Goal: Task Accomplishment & Management: Use online tool/utility

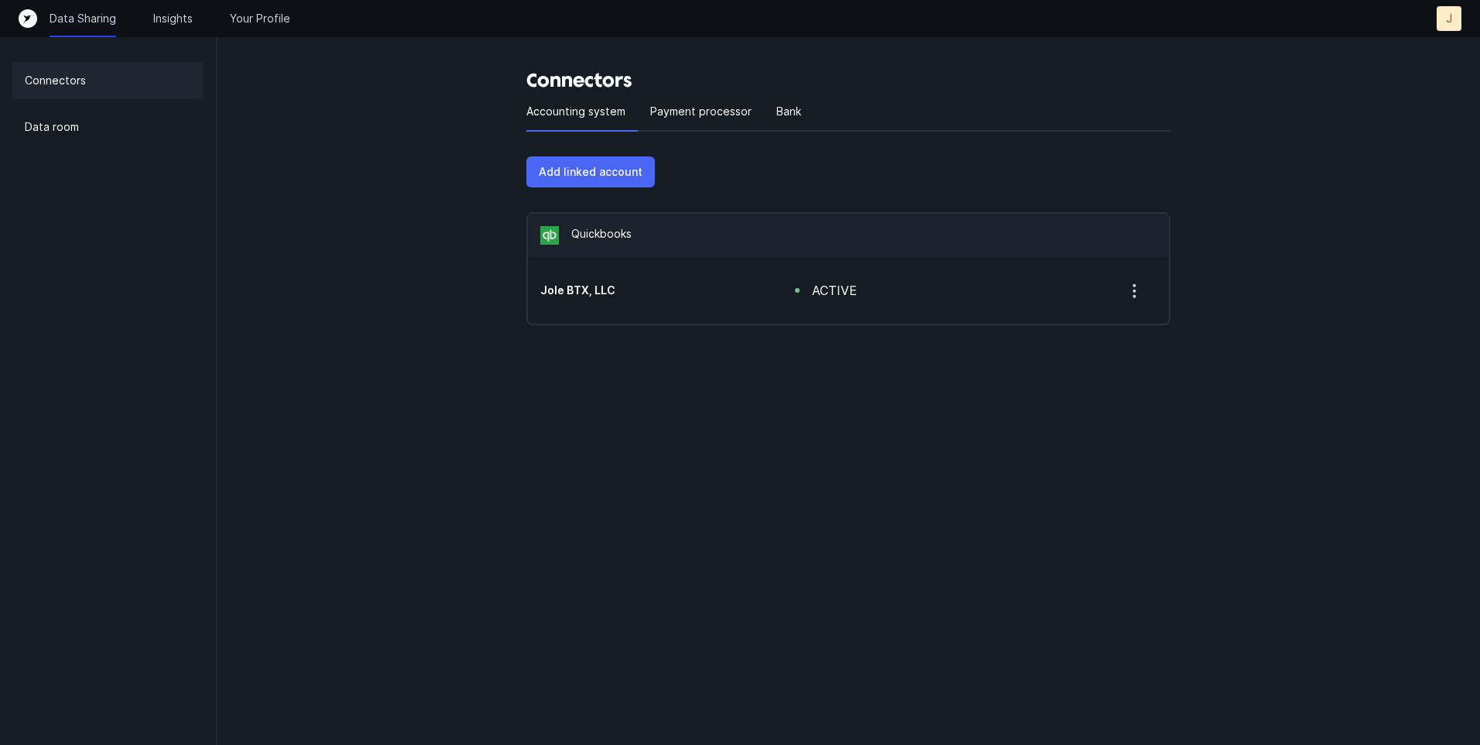
click at [602, 178] on p "Add linked account" at bounding box center [591, 172] width 104 height 19
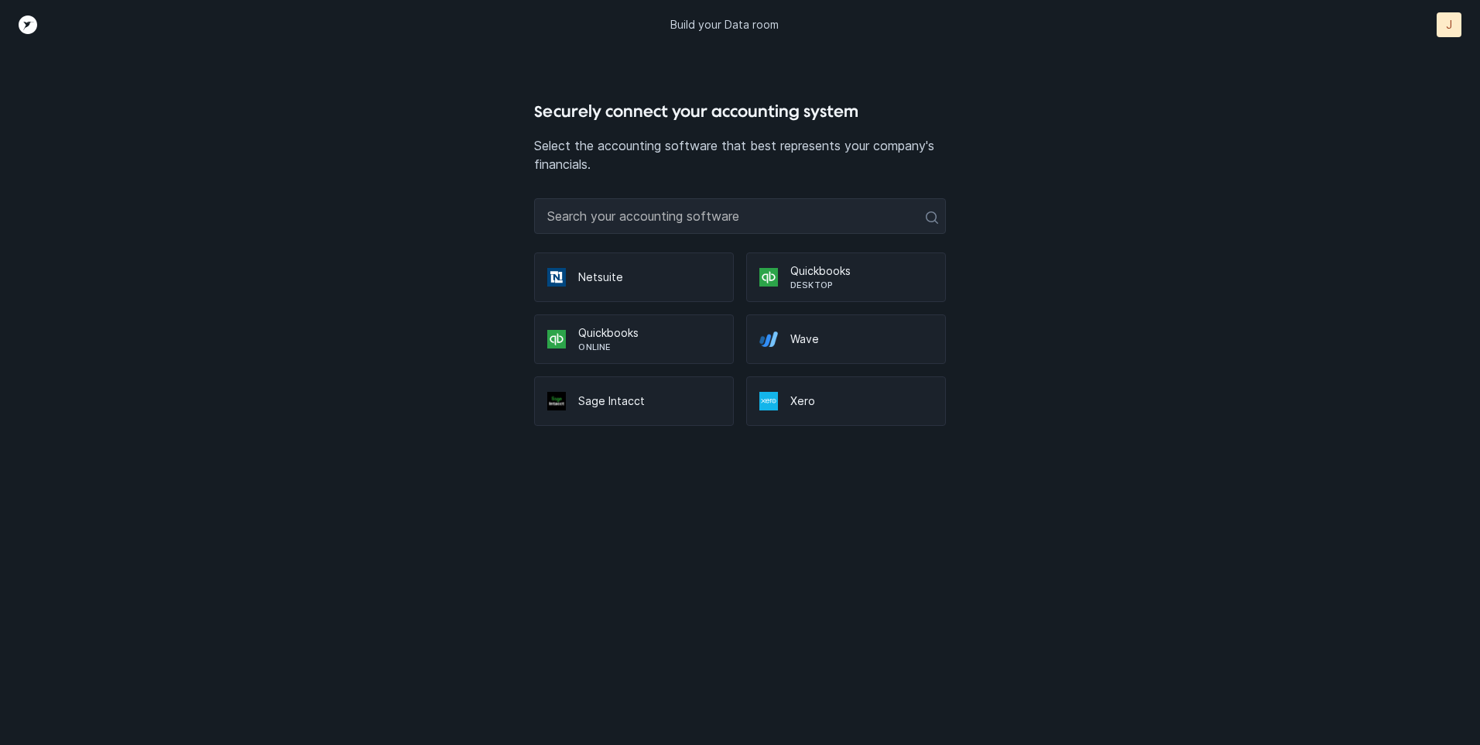
click at [829, 287] on p "Desktop" at bounding box center [861, 285] width 142 height 12
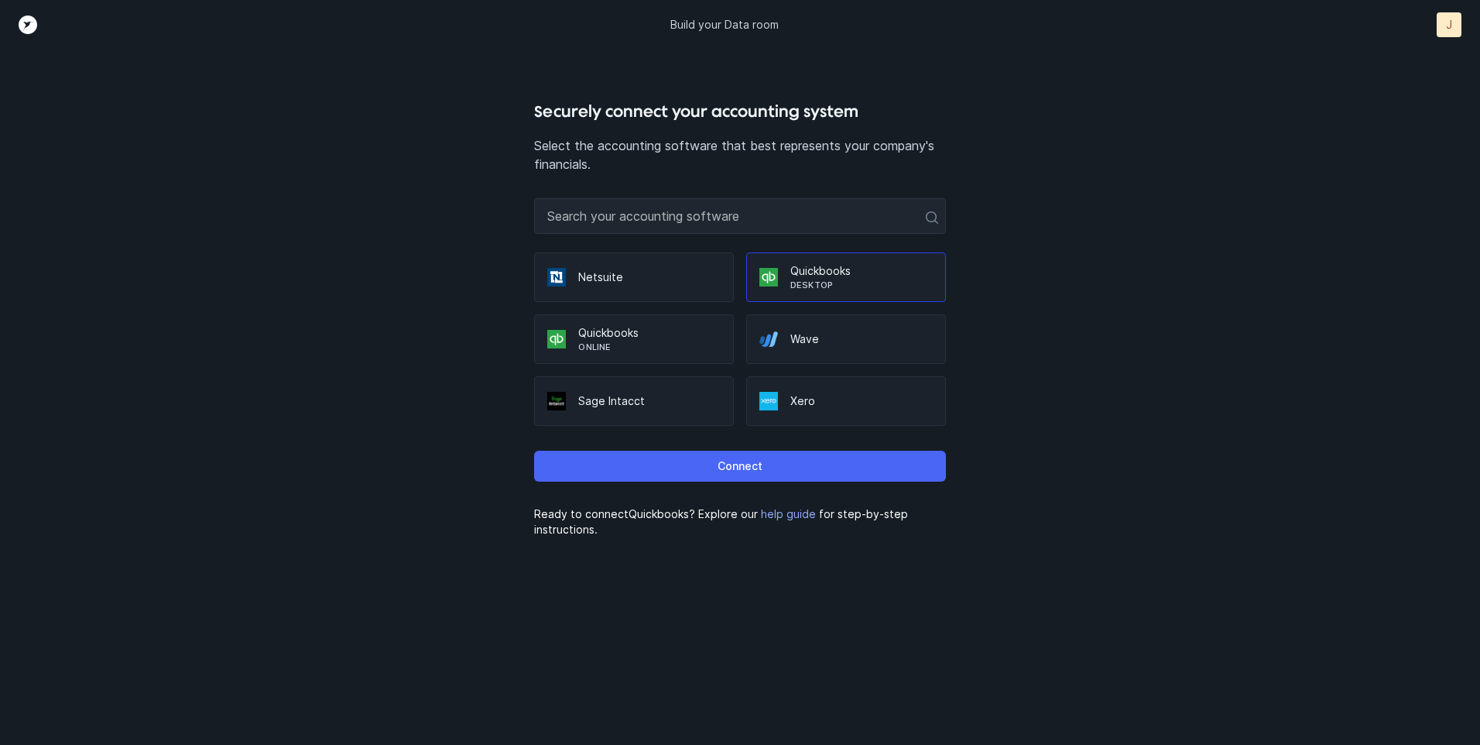
click at [783, 470] on button "Connect" at bounding box center [739, 465] width 411 height 31
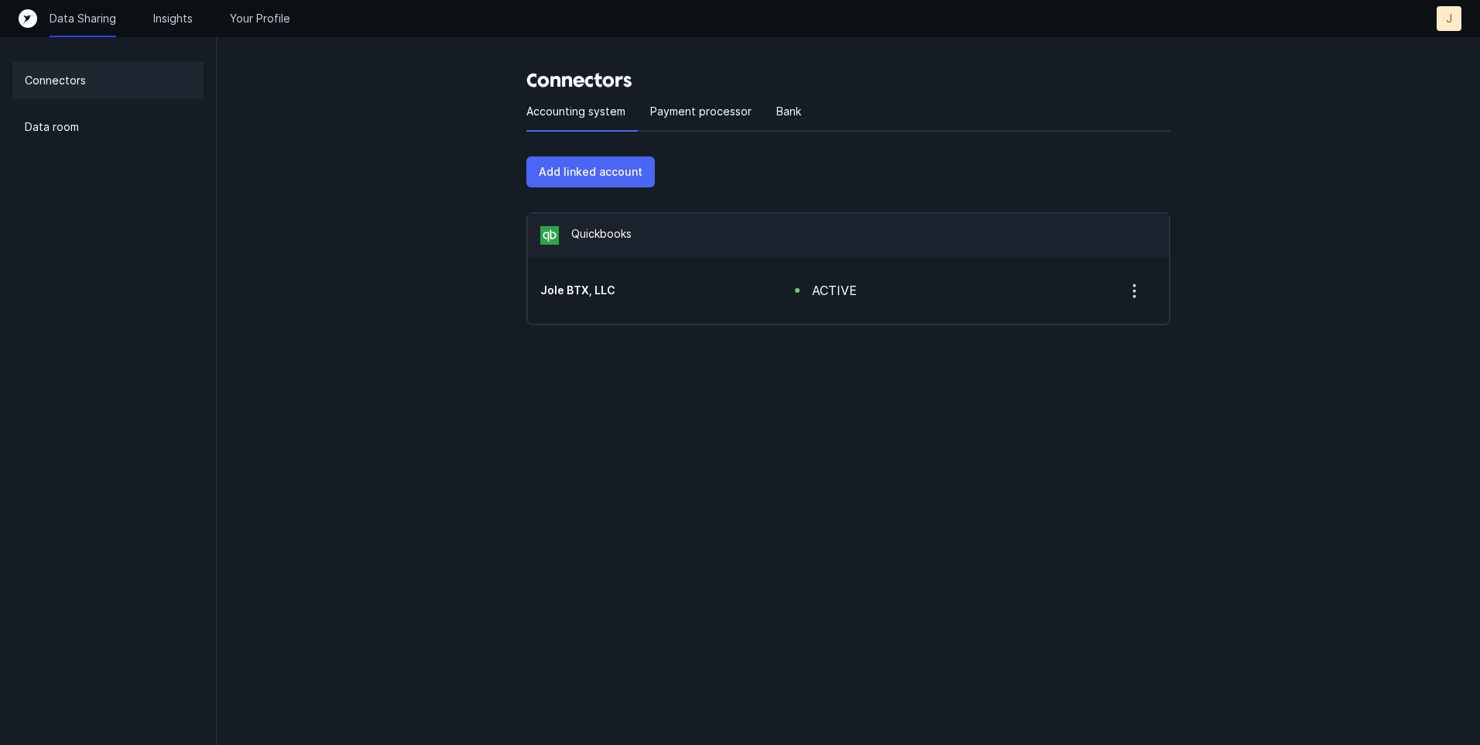
click at [605, 176] on p "Add linked account" at bounding box center [591, 172] width 104 height 19
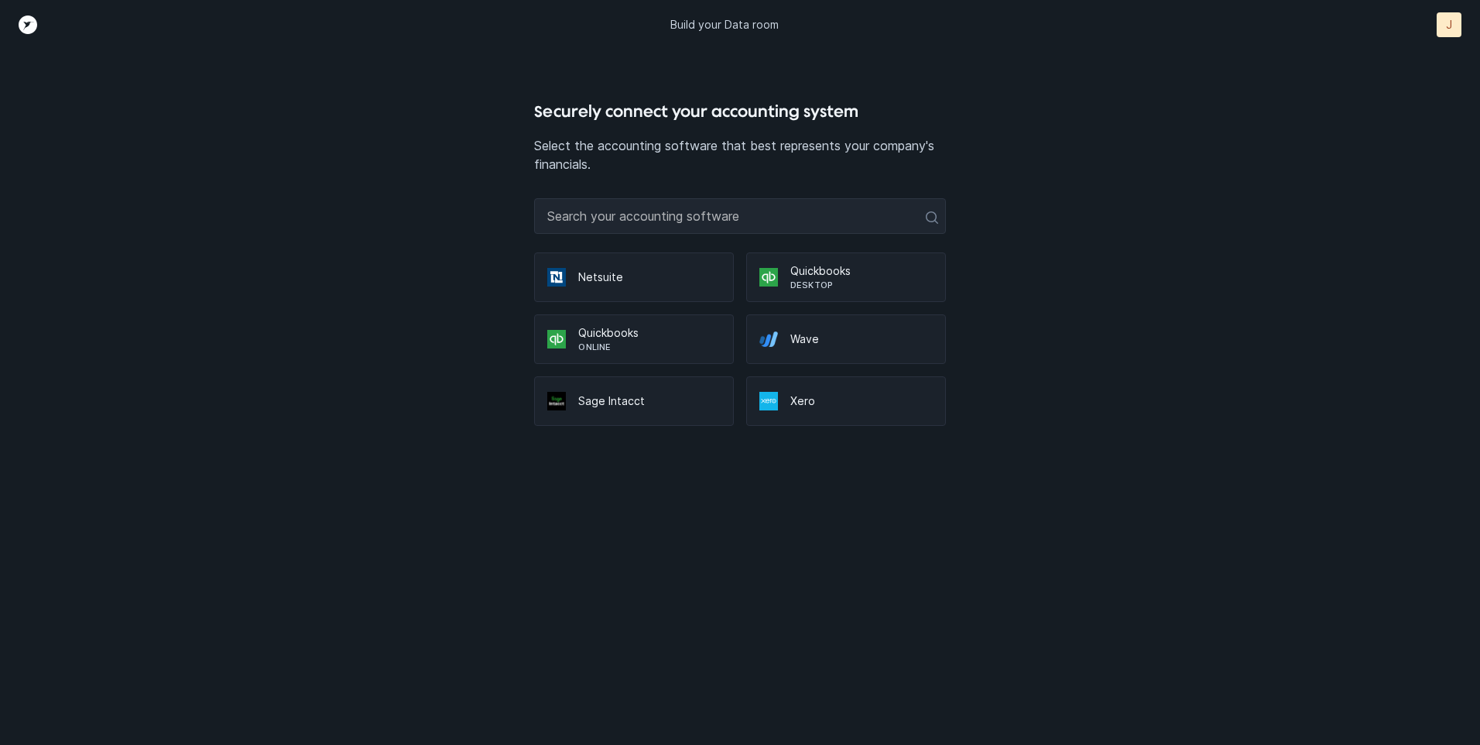
click at [843, 268] on p "Quickbooks" at bounding box center [861, 270] width 142 height 15
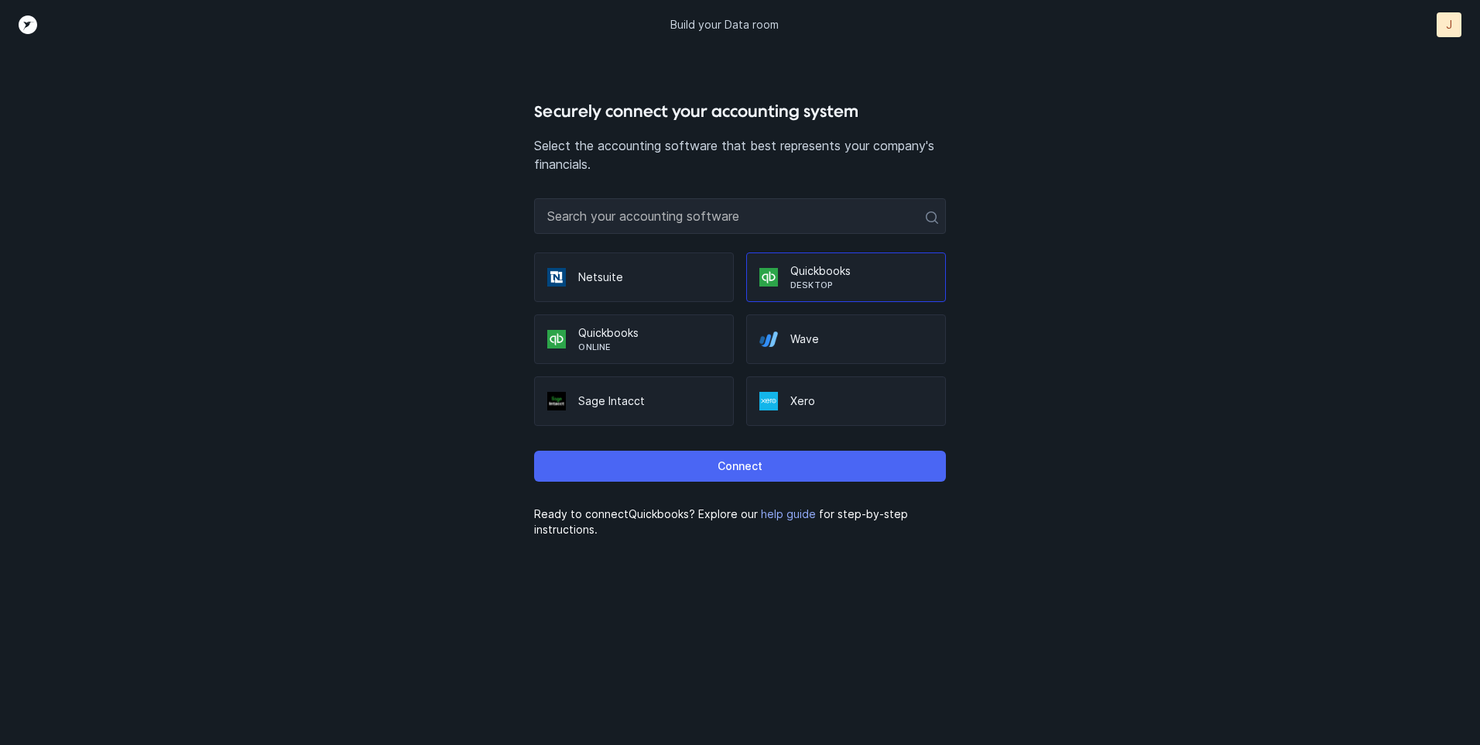
click at [824, 459] on button "Connect" at bounding box center [739, 465] width 411 height 31
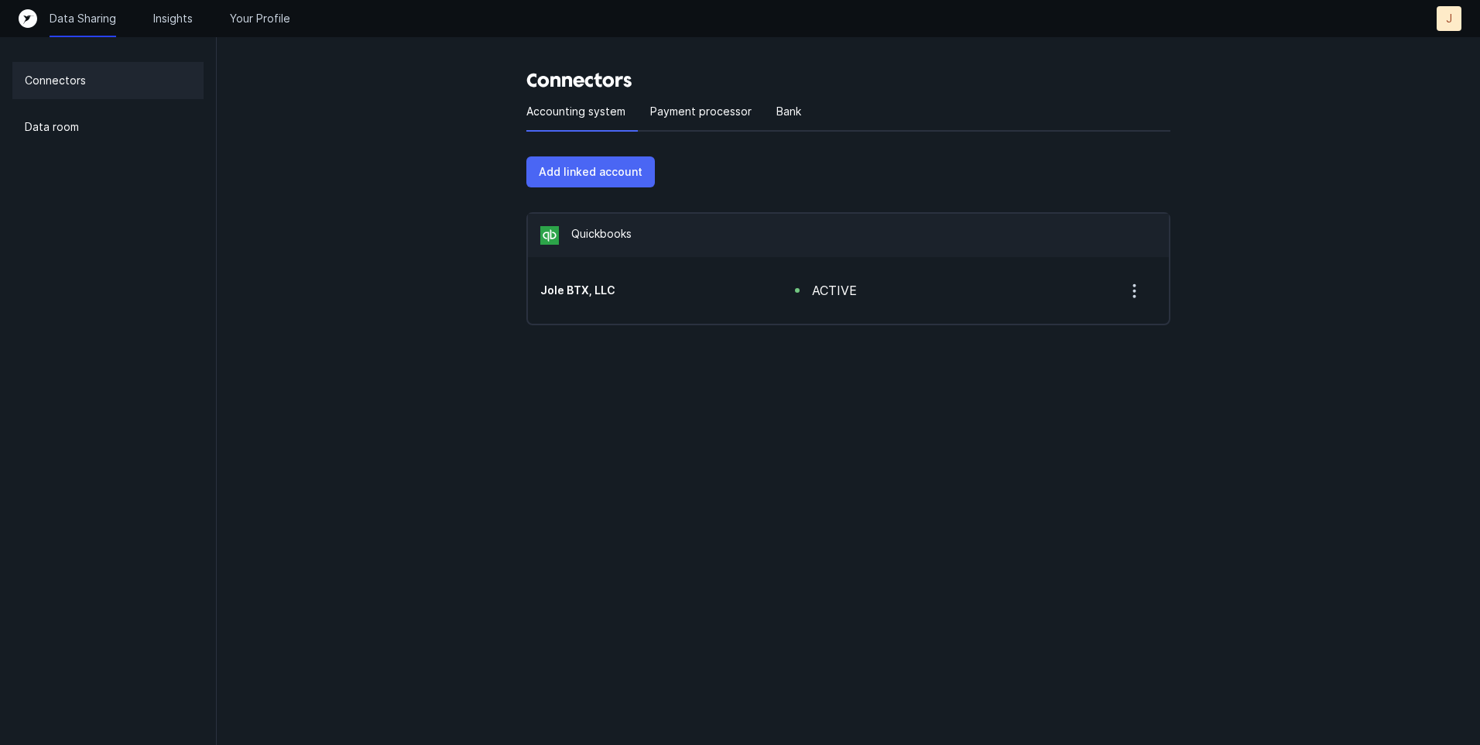
click at [582, 172] on p "Add linked account" at bounding box center [591, 172] width 104 height 19
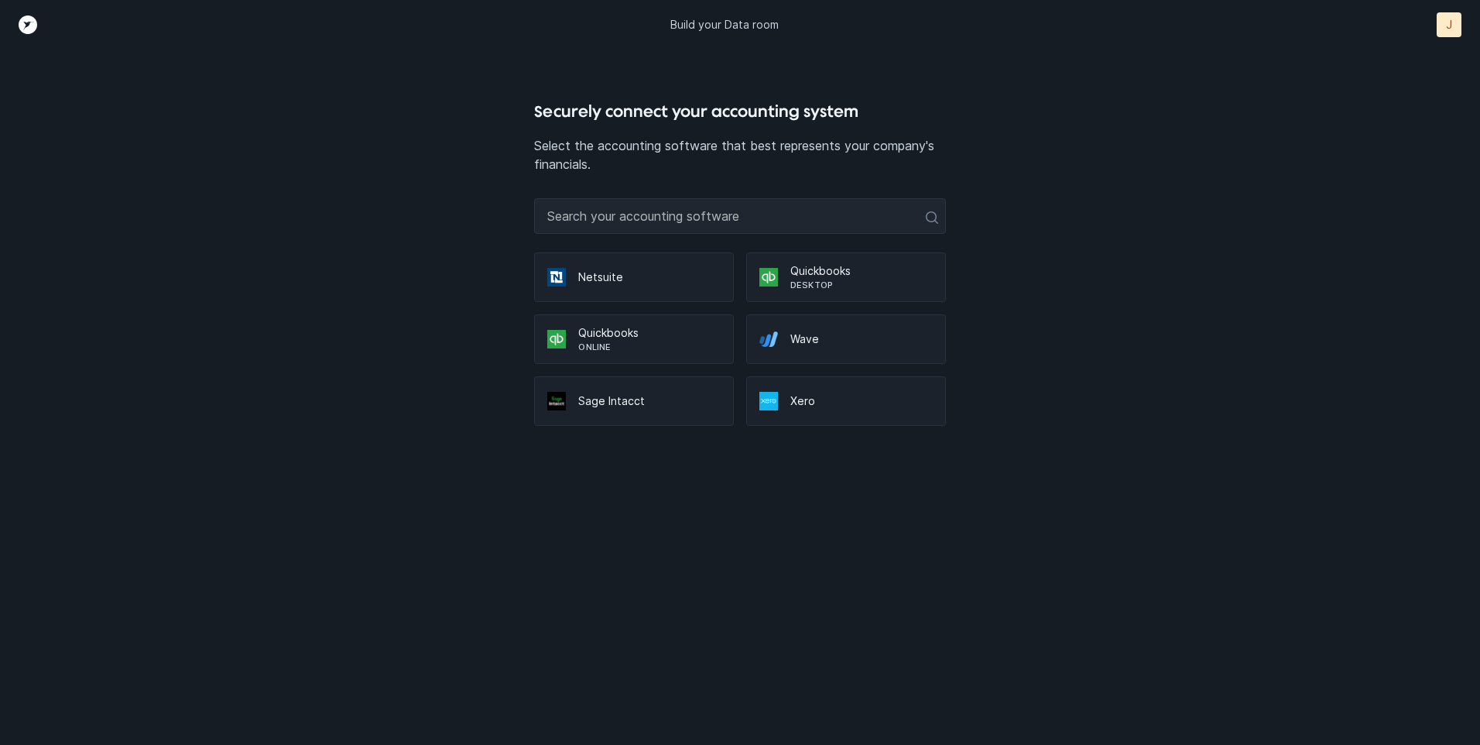
click at [776, 280] on img at bounding box center [768, 277] width 19 height 19
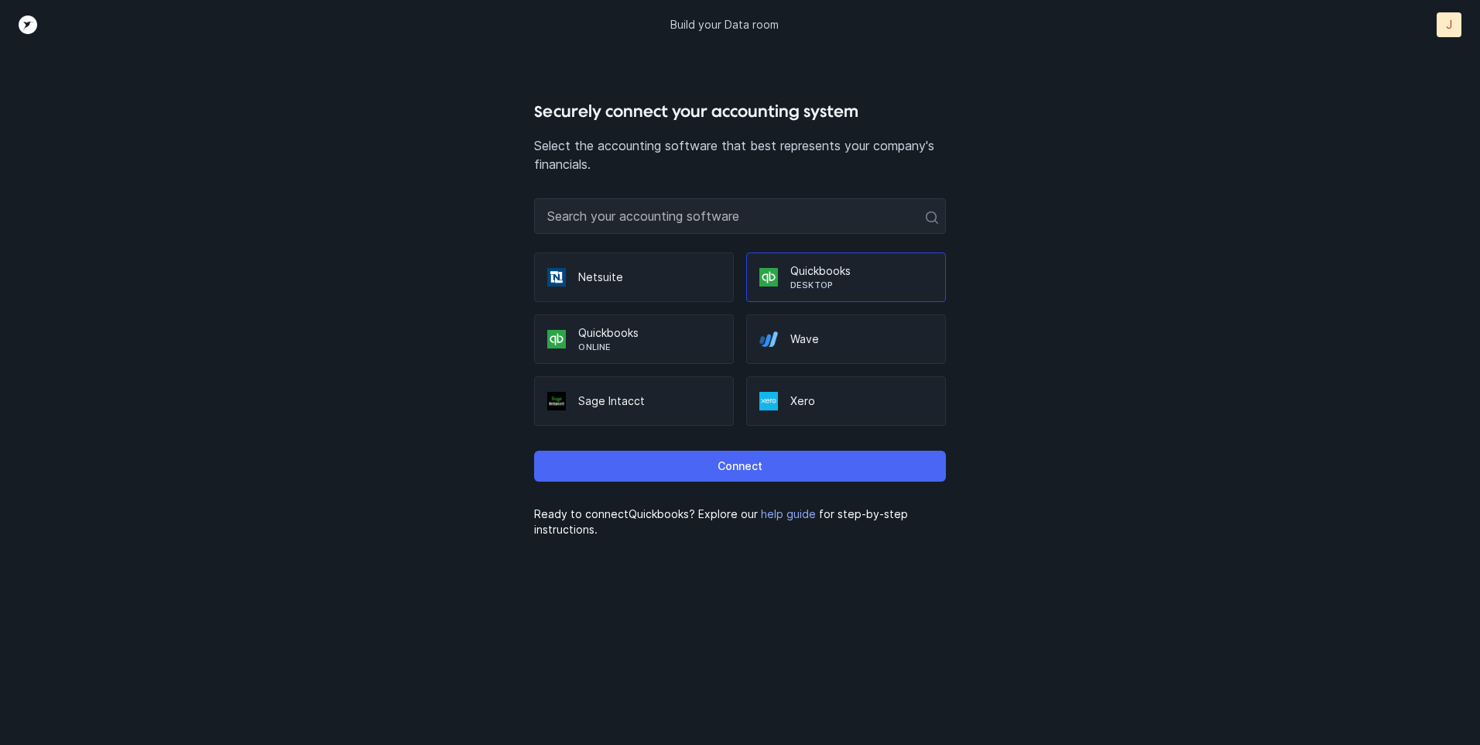
click at [762, 463] on p "Connect" at bounding box center [740, 466] width 45 height 19
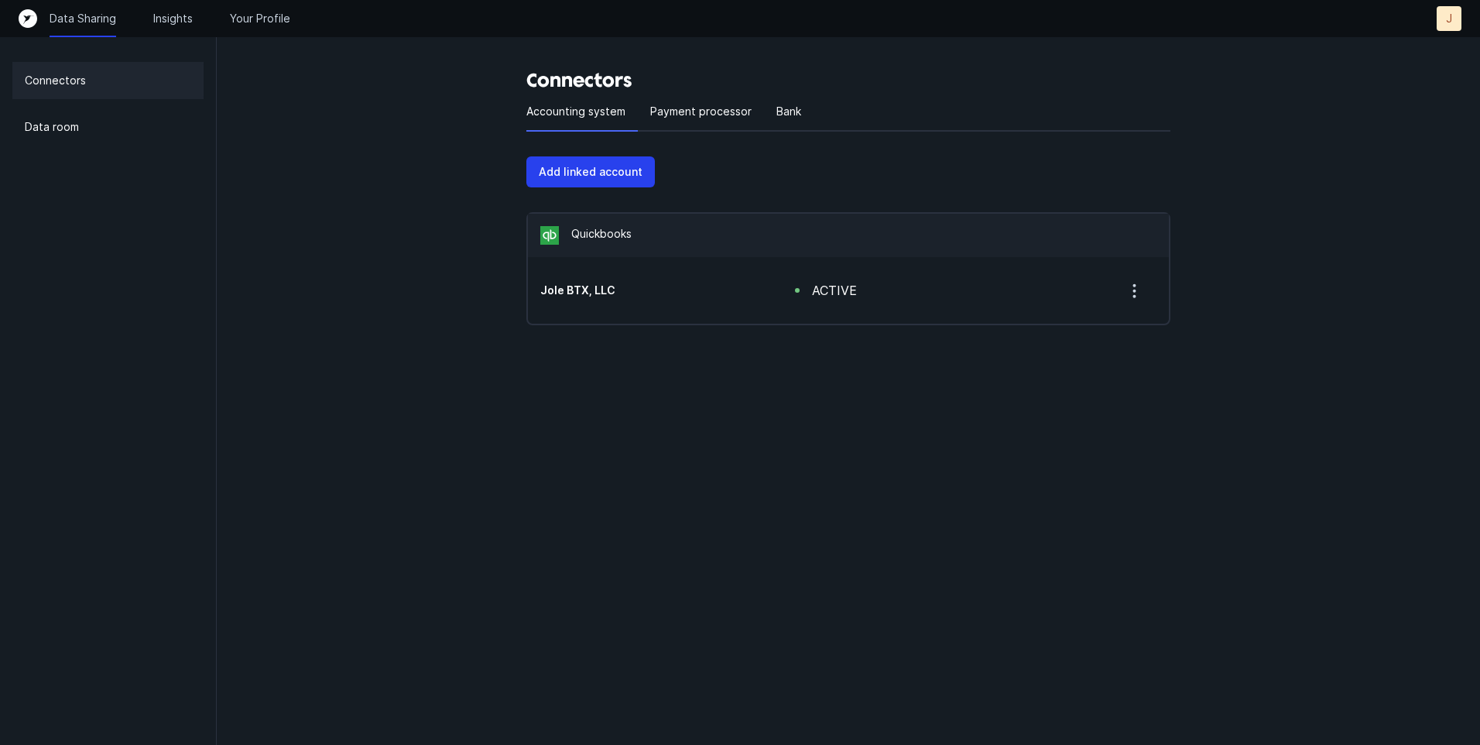
click at [71, 80] on p "Connectors" at bounding box center [55, 80] width 61 height 19
click at [599, 170] on p "Add linked account" at bounding box center [591, 172] width 104 height 19
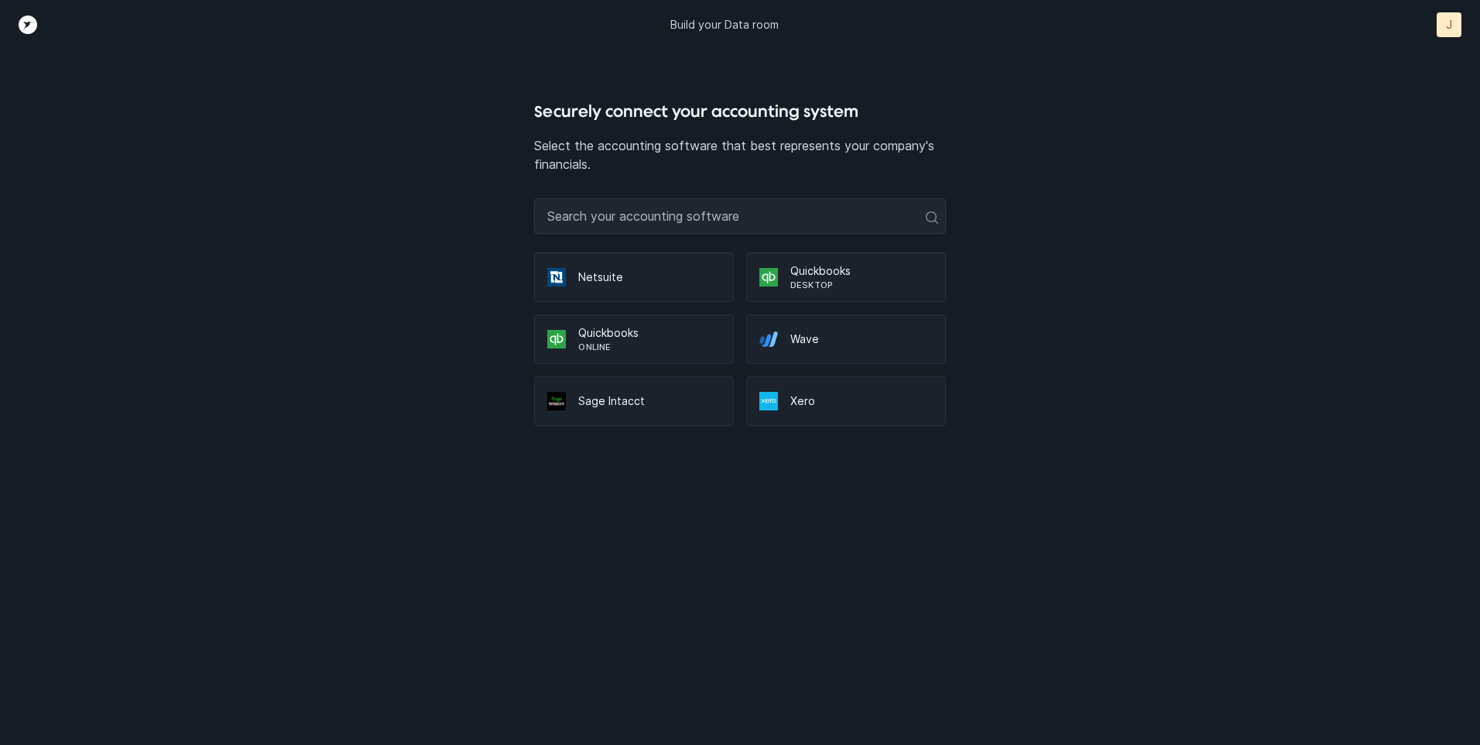
click at [820, 279] on p "Desktop" at bounding box center [861, 285] width 142 height 12
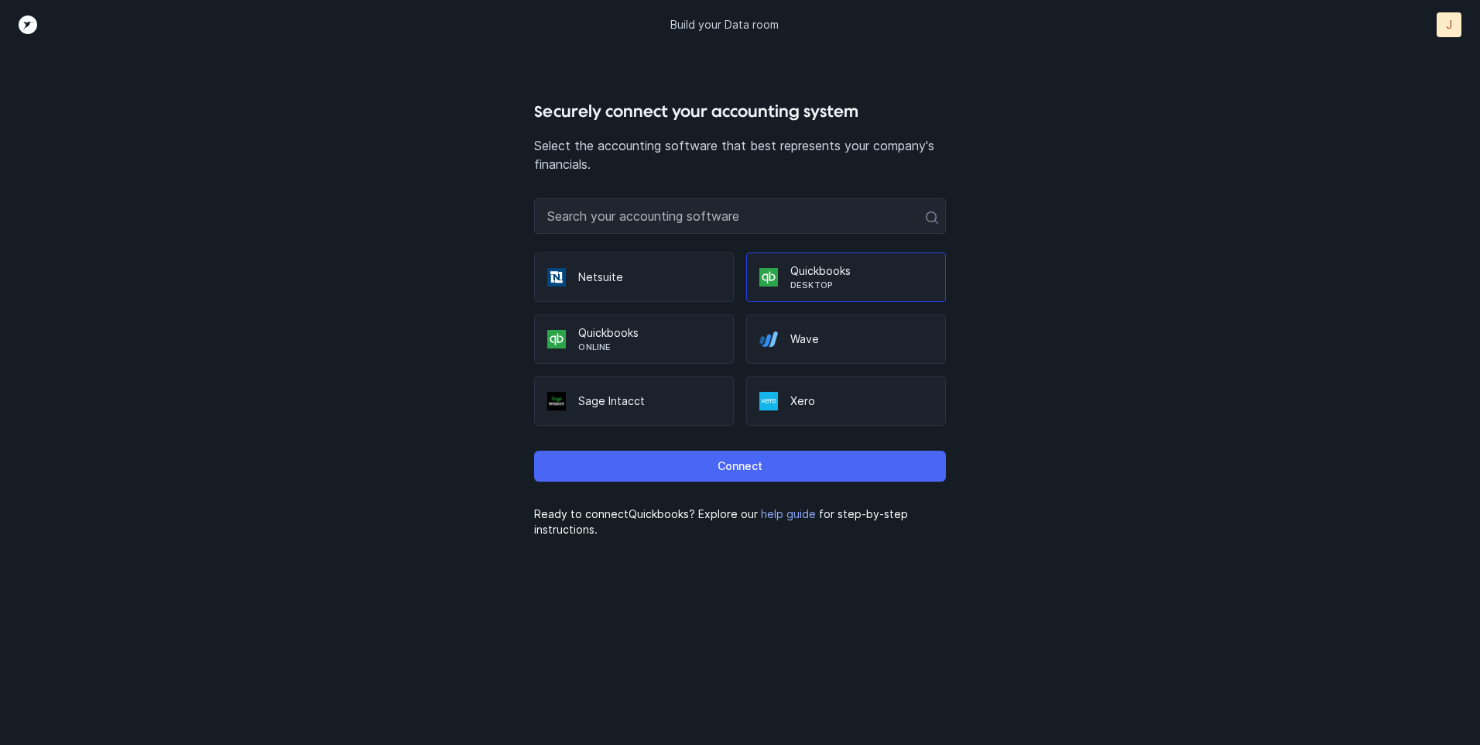
click at [837, 470] on button "Connect" at bounding box center [739, 465] width 411 height 31
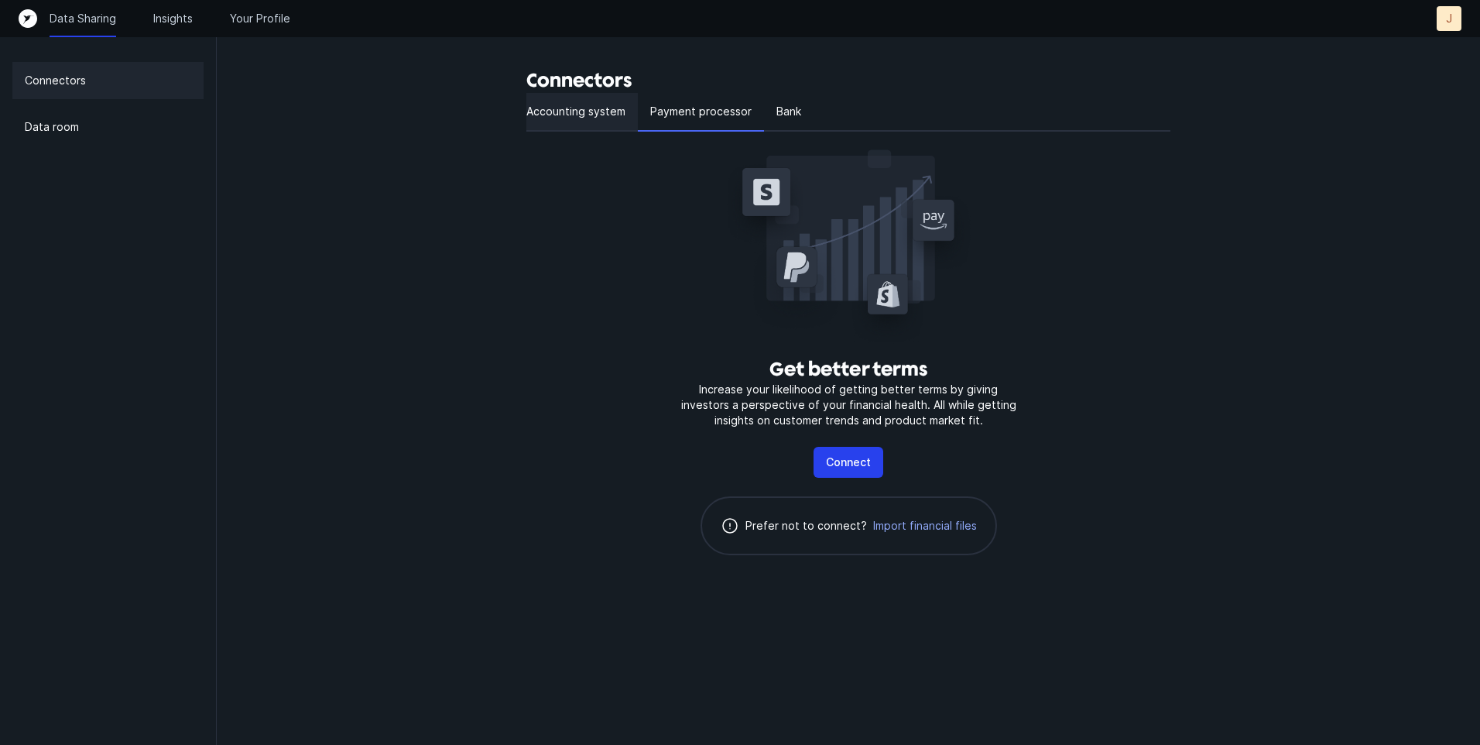
click at [551, 117] on p "Accounting system" at bounding box center [575, 111] width 99 height 19
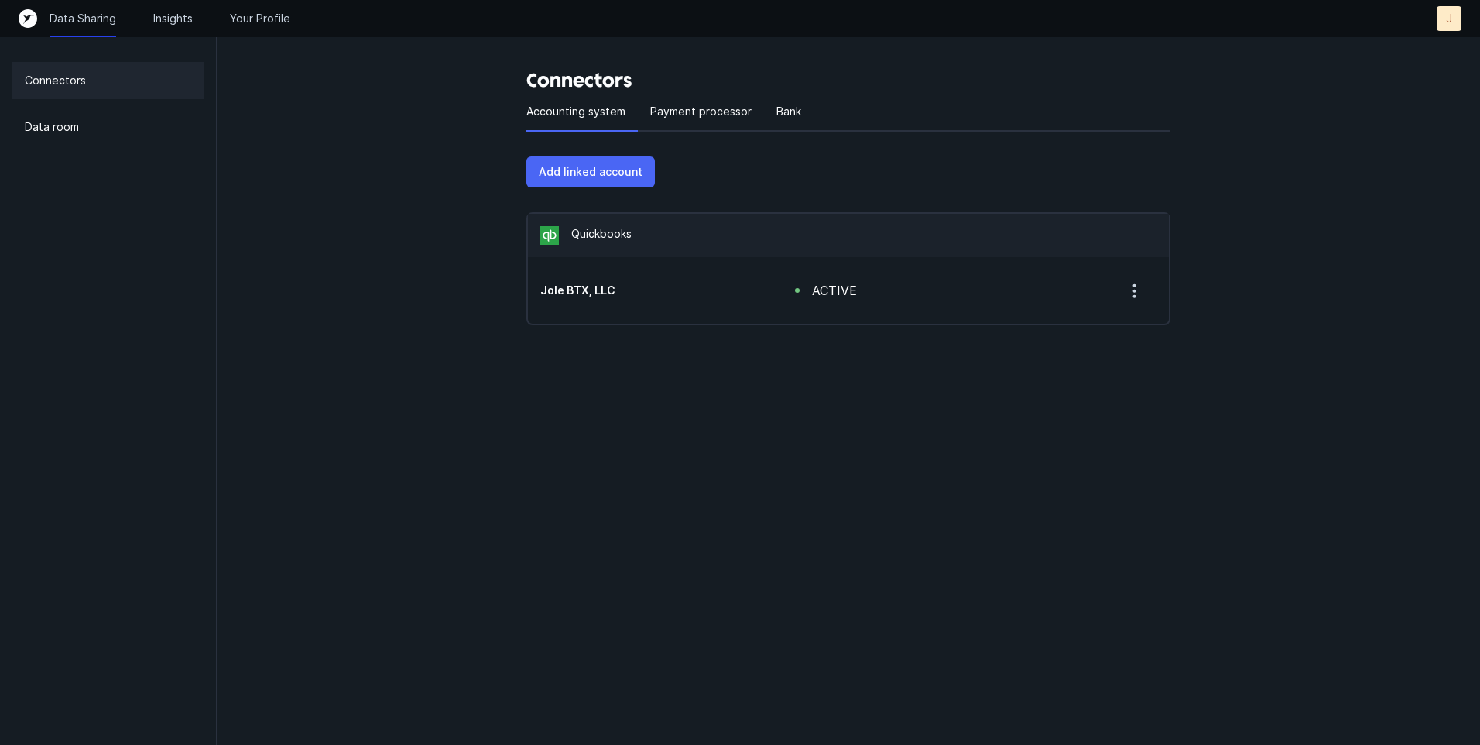
click at [601, 175] on p "Add linked account" at bounding box center [591, 172] width 104 height 19
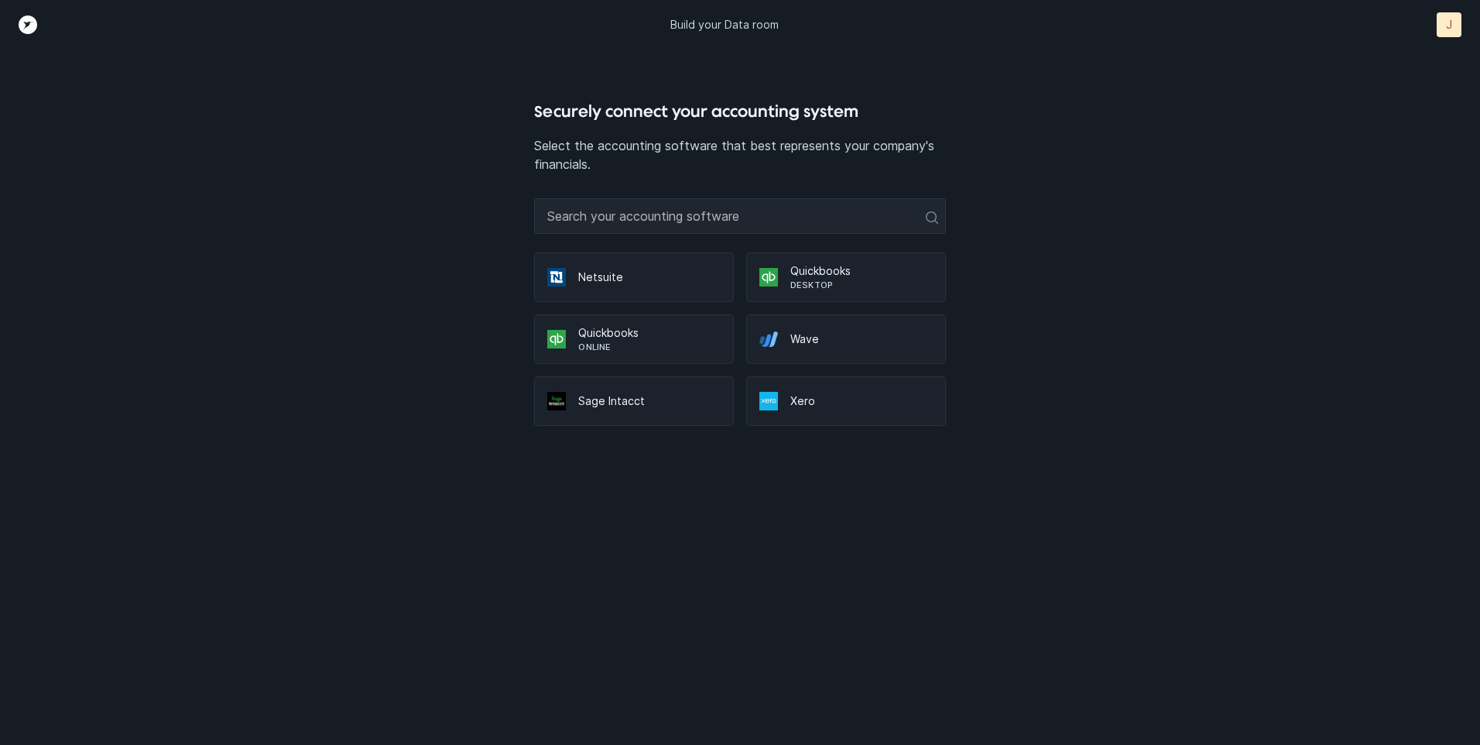
click at [851, 270] on p "Quickbooks" at bounding box center [861, 270] width 142 height 15
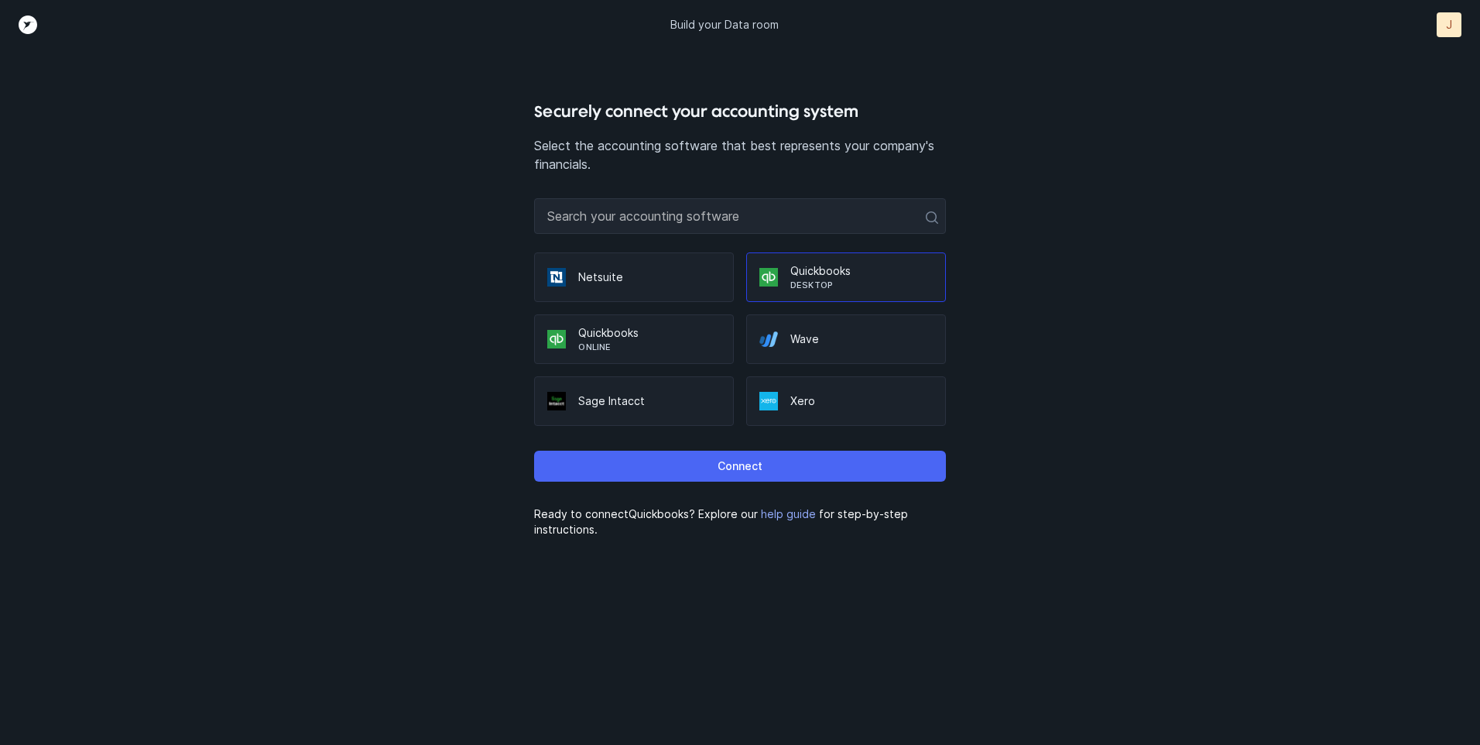
click at [780, 478] on button "Connect" at bounding box center [739, 465] width 411 height 31
